Goal: Task Accomplishment & Management: Use online tool/utility

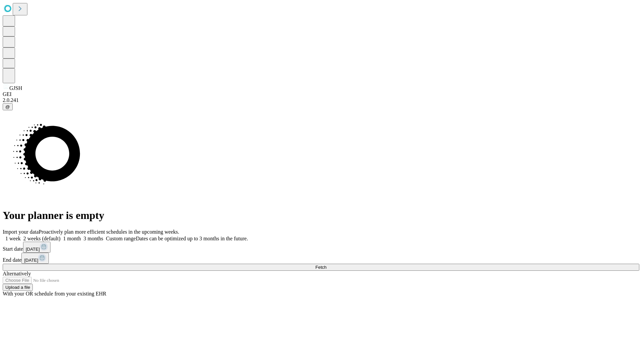
click at [327, 265] on span "Fetch" at bounding box center [321, 267] width 11 height 5
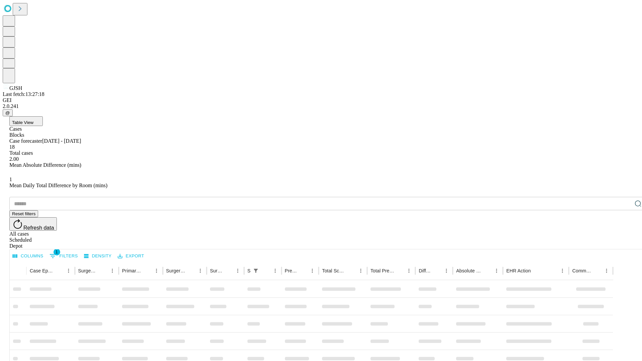
click at [33, 120] on span "Table View" at bounding box center [22, 122] width 21 height 5
